Goal: Information Seeking & Learning: Learn about a topic

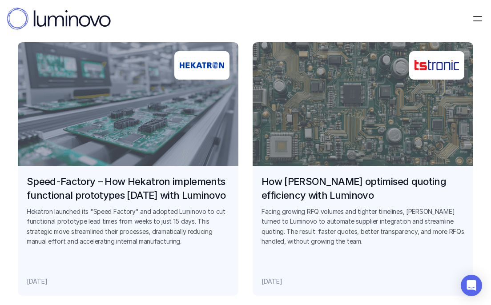
click at [337, 127] on link "How TSTRONIC optimised quoting efficiency with Luminovo Facing growing RFQ volu…" at bounding box center [363, 169] width 221 height 254
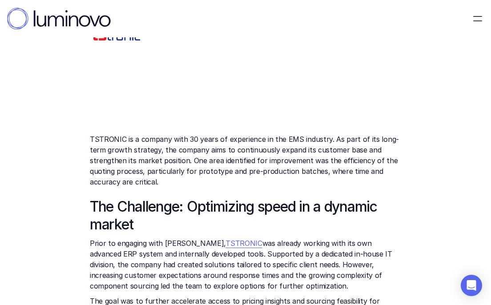
scroll to position [52, 0]
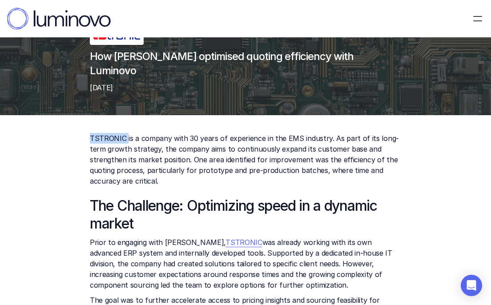
drag, startPoint x: 85, startPoint y: 139, endPoint x: 126, endPoint y: 137, distance: 41.4
copy p "TSTRONIC"
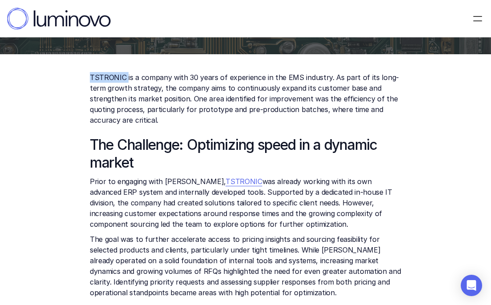
scroll to position [114, 0]
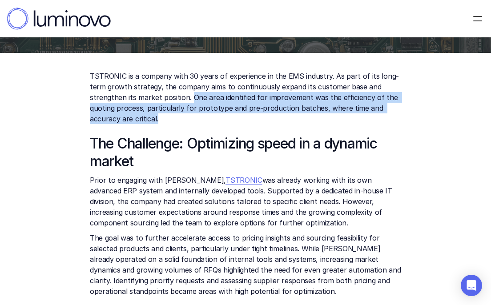
drag, startPoint x: 190, startPoint y: 97, endPoint x: 262, endPoint y: 121, distance: 75.8
click at [262, 121] on p "TSTRONIC is a company with 30 years of experience in the EMS industry. As part …" at bounding box center [245, 97] width 311 height 53
copy p "One area identified for improvement was the efficiency of the quoting process, …"
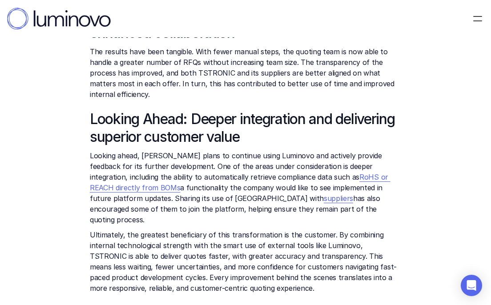
scroll to position [581, 0]
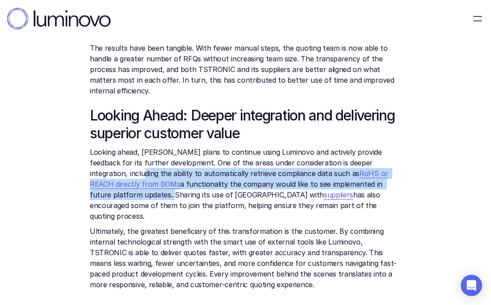
drag, startPoint x: 88, startPoint y: 153, endPoint x: 365, endPoint y: 160, distance: 276.8
copy p "the ability to automatically retrieve compliance data such as RoHS or REACH dir…"
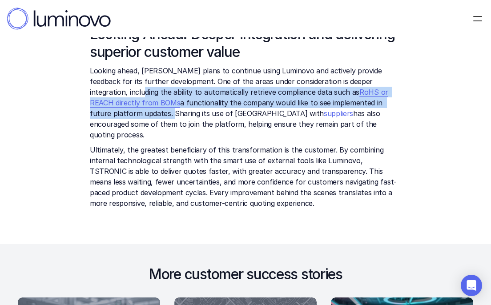
scroll to position [663, 0]
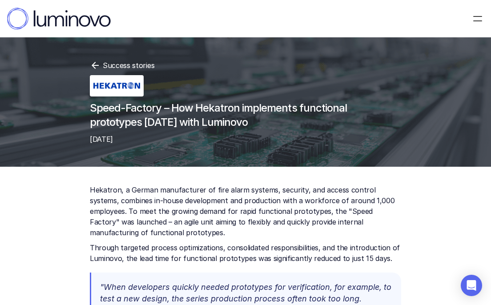
click at [96, 63] on icon at bounding box center [95, 65] width 11 height 11
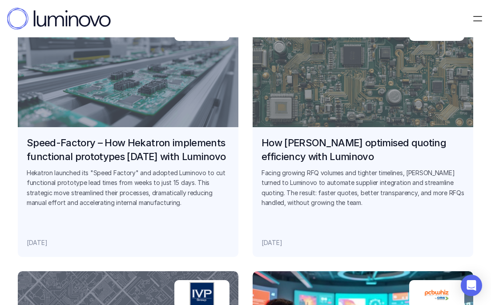
scroll to position [759, 0]
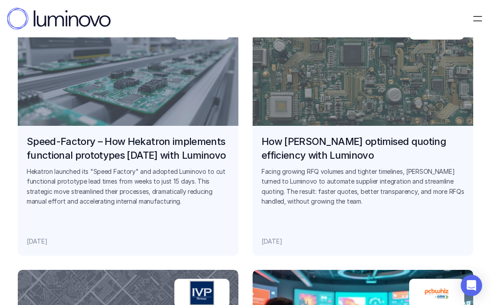
click at [325, 97] on link "How TSTRONIC optimised quoting efficiency with Luminovo Facing growing RFQ volu…" at bounding box center [363, 129] width 221 height 254
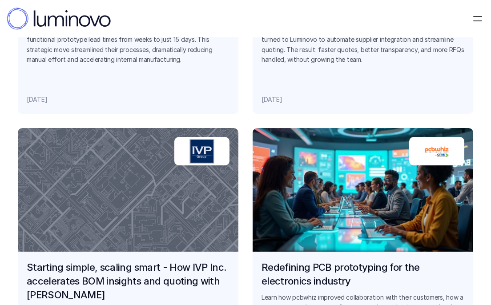
scroll to position [943, 0]
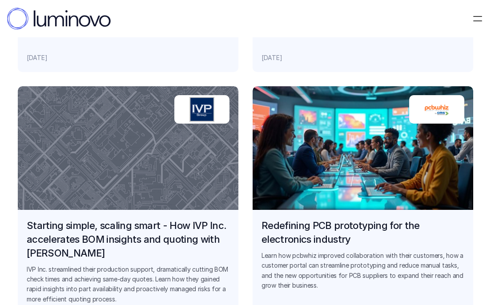
click at [117, 190] on link "Starting simple, scaling smart - How IVP Inc. accelerates BOM insights and quot…" at bounding box center [128, 213] width 221 height 254
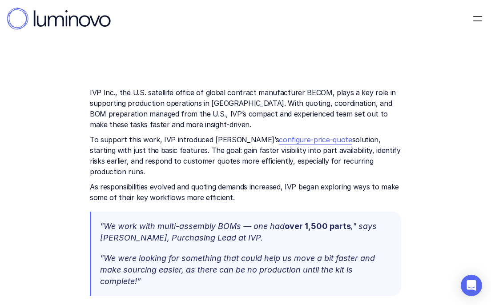
scroll to position [98, 0]
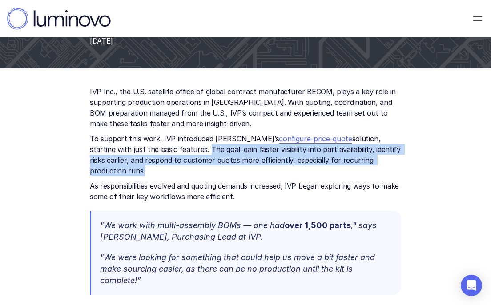
drag, startPoint x: 164, startPoint y: 148, endPoint x: 378, endPoint y: 153, distance: 214.5
click at [378, 155] on p "To support this work, IVP introduced Luminovo’s configure-price-quote solution,…" at bounding box center [245, 154] width 311 height 43
copy p "The goal: gain faster visibility into part availability, identify risks earlier…"
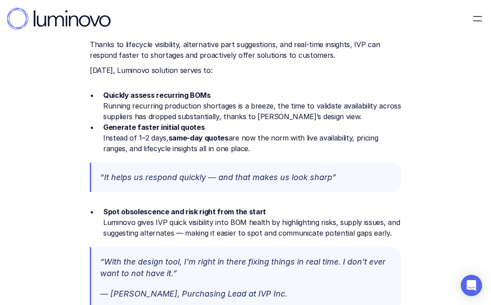
scroll to position [573, 0]
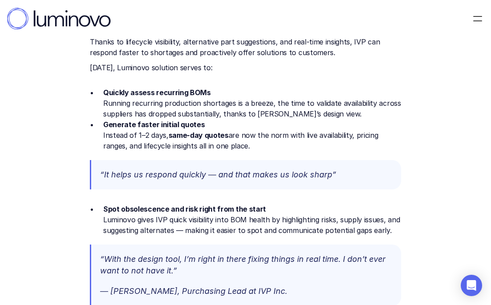
drag, startPoint x: 95, startPoint y: 81, endPoint x: 267, endPoint y: 134, distance: 180.0
click at [267, 134] on ul "Quickly assess recurring BOMs Running recurring production shortages is a breez…" at bounding box center [245, 119] width 311 height 64
copy ul "Quickly assess recurring BOMs Running recurring production shortages is a breez…"
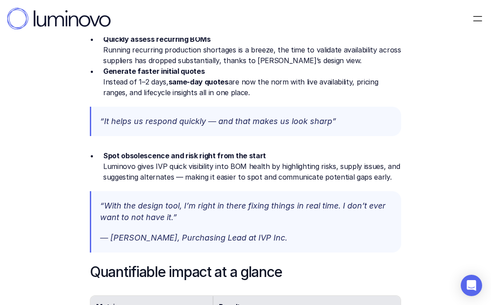
scroll to position [628, 0]
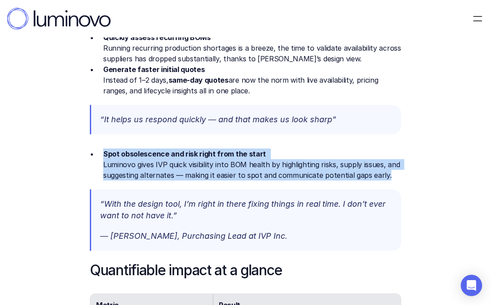
drag, startPoint x: 102, startPoint y: 141, endPoint x: 423, endPoint y: 167, distance: 321.8
click at [426, 170] on div "IVP Inc., the U.S. satellite office of global contract manufacturer BECOM, play…" at bounding box center [245, 152] width 491 height 1227
copy p "Spot obsolescence and risk right from the start Luminovo gives IVP quick visibi…"
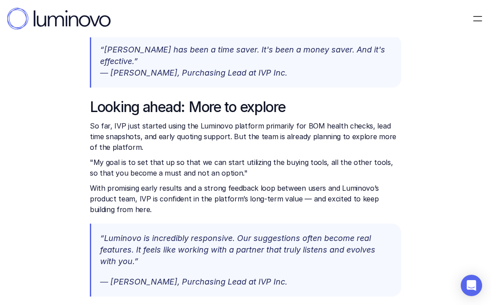
scroll to position [1061, 0]
drag, startPoint x: 86, startPoint y: 117, endPoint x: 227, endPoint y: 123, distance: 141.1
copy p ""My goal is to set that up so that we can start utilizing the buying tools, all…"
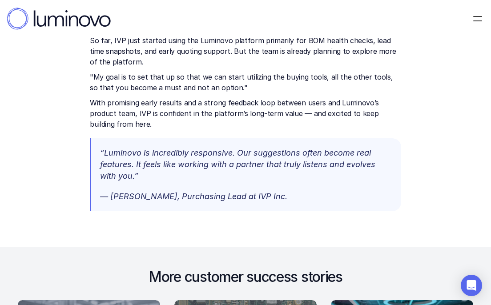
scroll to position [1161, 0]
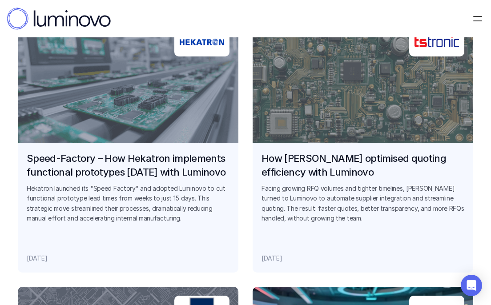
scroll to position [902, 0]
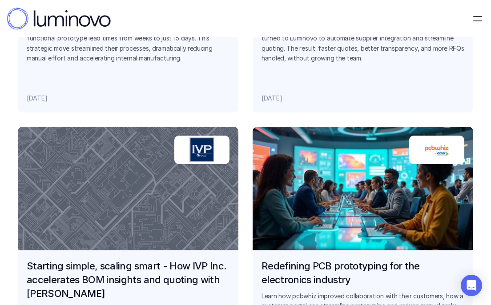
click at [330, 200] on link "Redefining PCB prototyping for the electronics industry Learn how pcbwhiz impro…" at bounding box center [363, 254] width 221 height 254
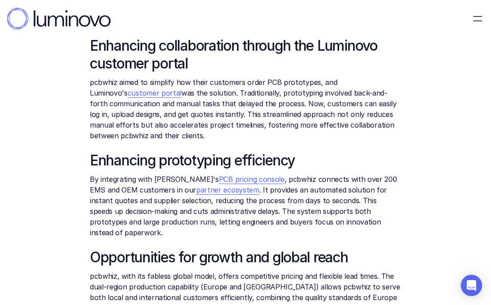
scroll to position [207, 0]
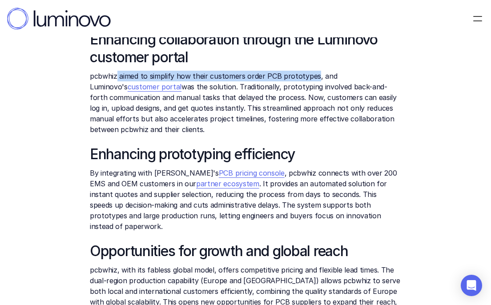
drag, startPoint x: 116, startPoint y: 76, endPoint x: 311, endPoint y: 65, distance: 196.0
click at [312, 68] on div "At Luminovo, we're proud to support pcbwhiz , the prototyping arm of CMS Electr…" at bounding box center [245, 165] width 311 height 377
drag, startPoint x: 315, startPoint y: 74, endPoint x: 88, endPoint y: 75, distance: 226.9
click at [88, 76] on div "At Luminovo, we're proud to support pcbwhiz , the prototyping arm of CMS Electr…" at bounding box center [245, 175] width 491 height 431
copy p "pcbwhiz aimed to simplify how their customers order PCB prototypes,"
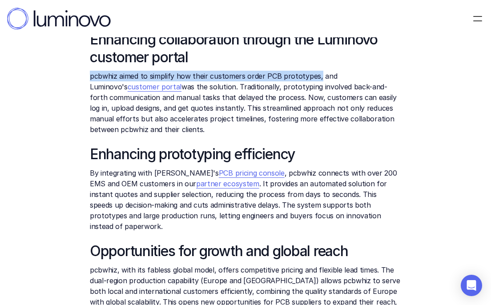
drag, startPoint x: 218, startPoint y: 97, endPoint x: 330, endPoint y: 122, distance: 113.9
click at [331, 125] on p "pcbwhiz aimed to simplify how their customers order PCB prototypes, and Luminov…" at bounding box center [245, 103] width 311 height 64
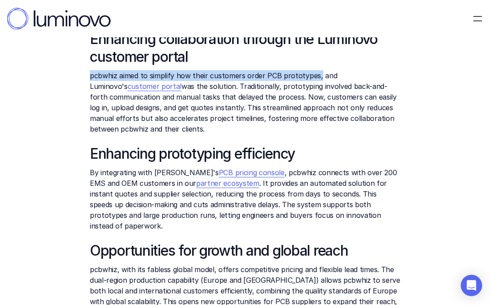
copy p "Now, customers can easily log in, upload designs, and get quotes instantly. Thi…"
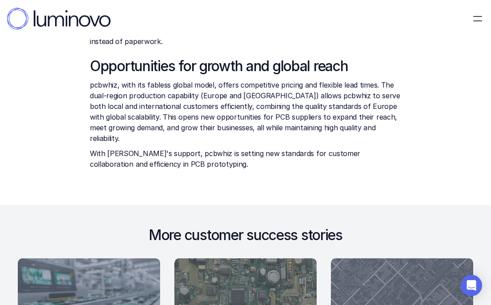
scroll to position [394, 0]
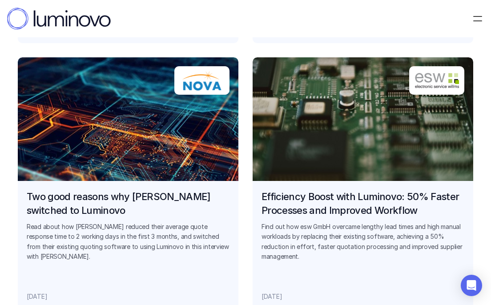
scroll to position [1253, 0]
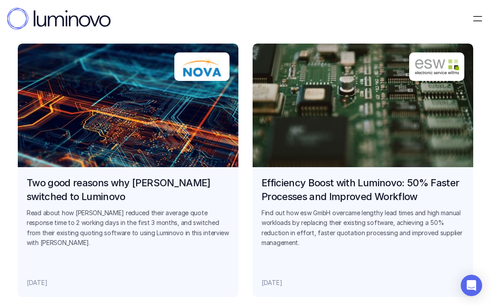
click at [97, 127] on link "Two good reasons why Nova switched to Luminovo Read about how Nova reduced thei…" at bounding box center [128, 171] width 221 height 254
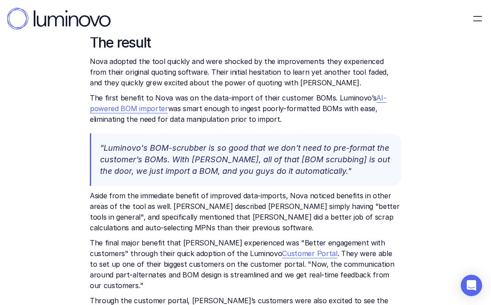
scroll to position [274, 0]
drag, startPoint x: 94, startPoint y: 87, endPoint x: 280, endPoint y: 103, distance: 186.2
click at [283, 109] on p "The first benefit to Nova was on the data-import of their customer BOMs. Lumino…" at bounding box center [245, 108] width 311 height 32
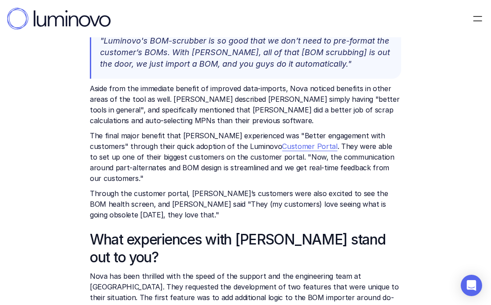
scroll to position [383, 0]
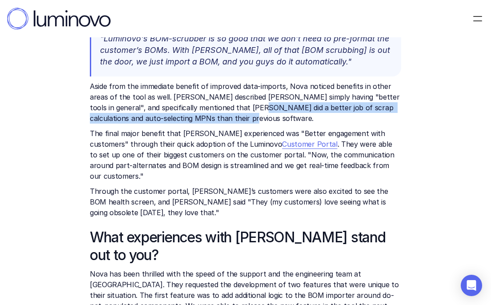
drag, startPoint x: 245, startPoint y: 98, endPoint x: 325, endPoint y: 107, distance: 80.6
click at [325, 107] on p "Aside from the immediate benefit of improved data-imports, Nova noticed benefit…" at bounding box center [245, 102] width 311 height 43
copy p "better job of scrap calculations and auto-selecting MPNs than their previous so…"
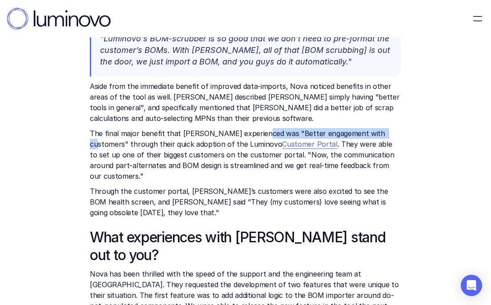
drag, startPoint x: 256, startPoint y: 120, endPoint x: 374, endPoint y: 117, distance: 117.9
click at [375, 128] on p "The final major benefit that Nova experienced was "Better engagement with custo…" at bounding box center [245, 154] width 311 height 53
copy p "Better engagement with customers""
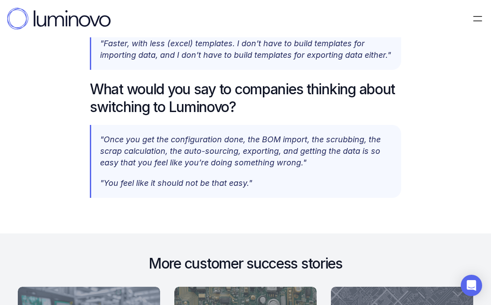
scroll to position [851, 0]
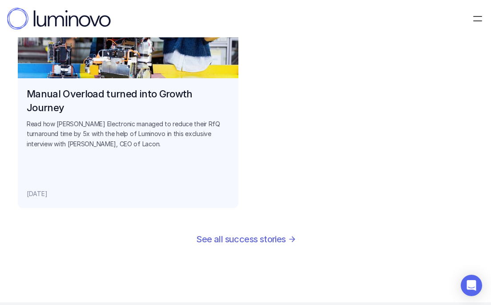
scroll to position [2147, 0]
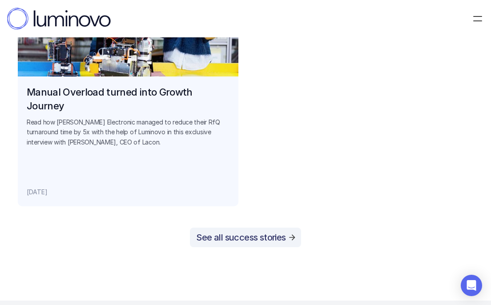
click at [254, 238] on p "See all success stories" at bounding box center [240, 237] width 89 height 11
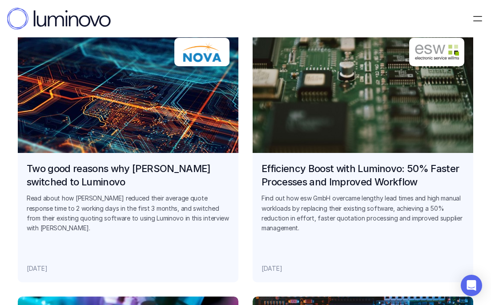
scroll to position [620, 0]
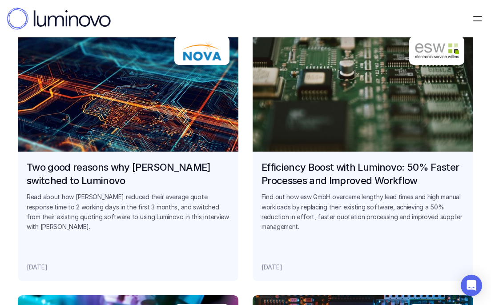
click at [354, 125] on link "Efficiency Boost with Luminovo: 50% Faster Processes and Improved Workflow Find…" at bounding box center [363, 155] width 221 height 254
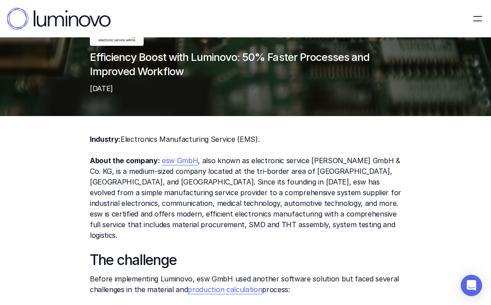
scroll to position [52, 0]
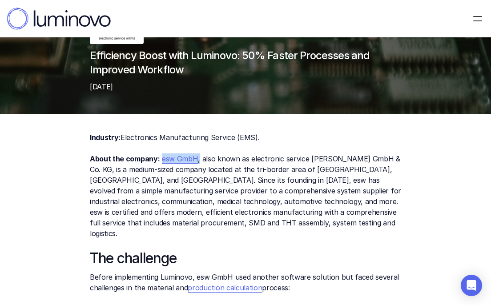
drag, startPoint x: 198, startPoint y: 156, endPoint x: 159, endPoint y: 150, distance: 39.1
click at [159, 152] on p "Industry: Electronics Manufacturing Service (EMS). About the company: esw GmbH …" at bounding box center [245, 185] width 311 height 107
copy p "About the company: esw GmbH ,"
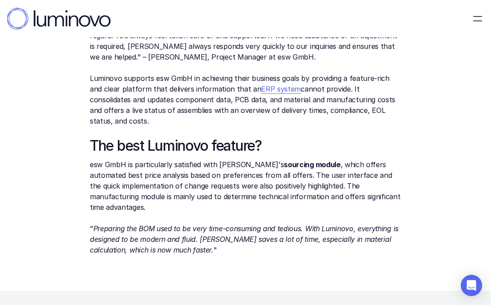
scroll to position [831, 0]
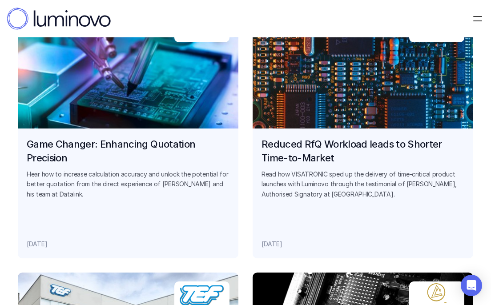
scroll to position [1560, 0]
